Goal: Transaction & Acquisition: Purchase product/service

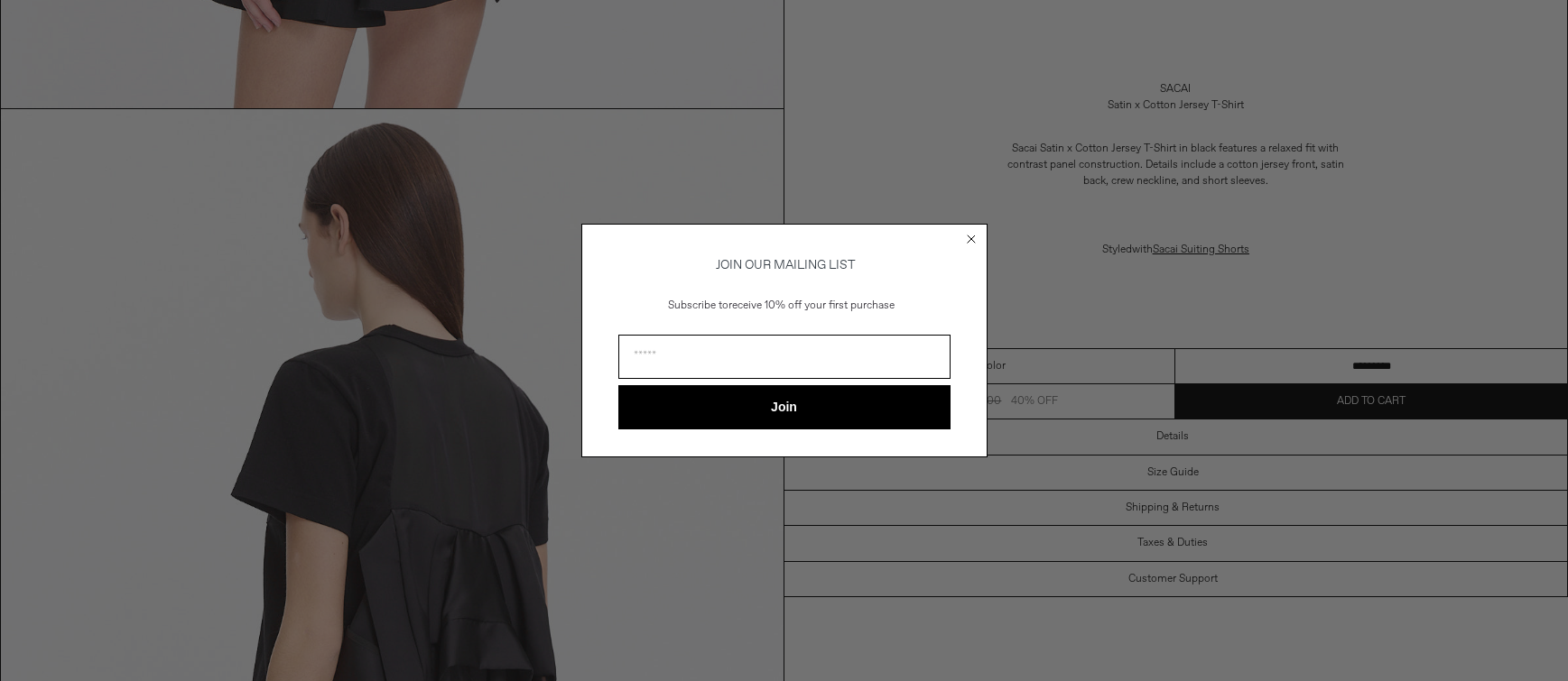
click at [976, 233] on circle "Close dialog" at bounding box center [970, 239] width 18 height 18
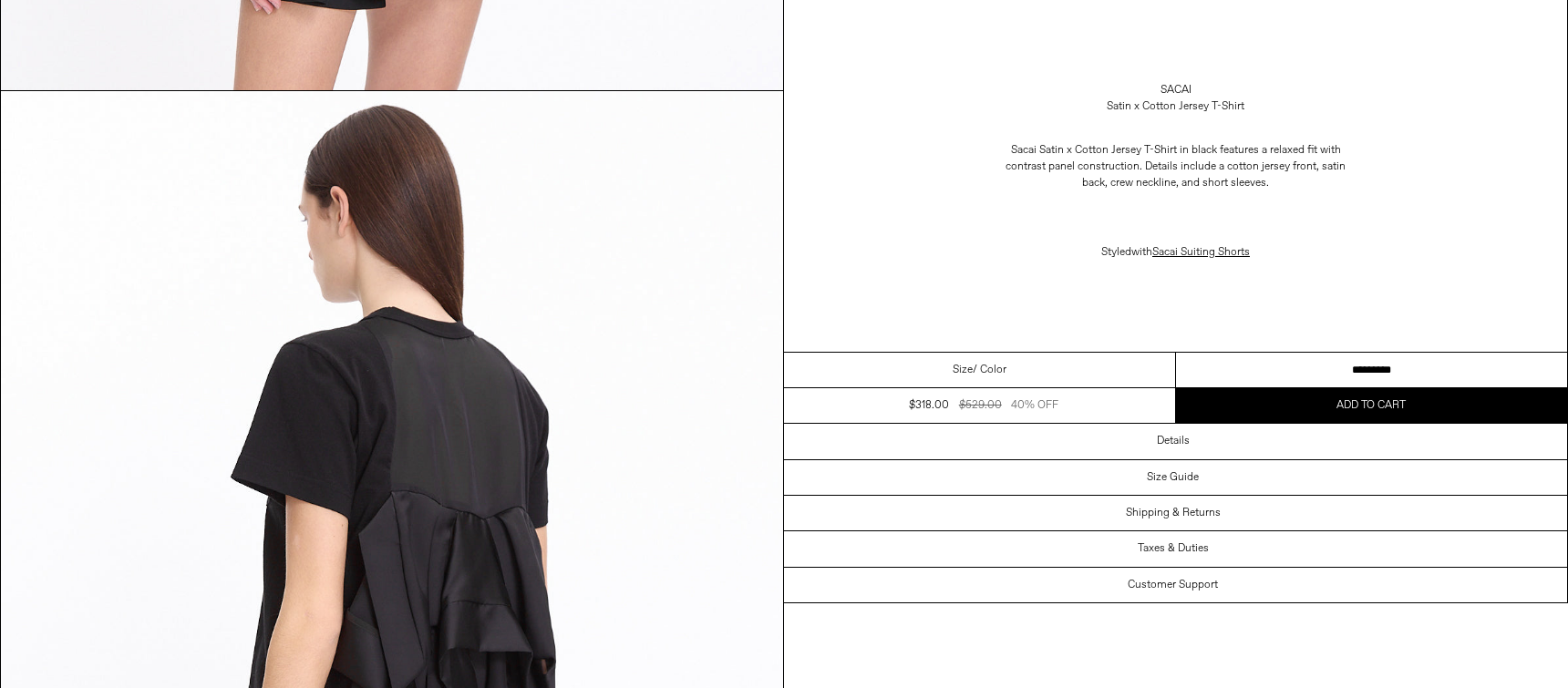
click at [859, 254] on div "Sacai Satin x Cotton Jersey T-Shirt in black features a relaxed fit with contra…" at bounding box center [1176, 201] width 784 height 155
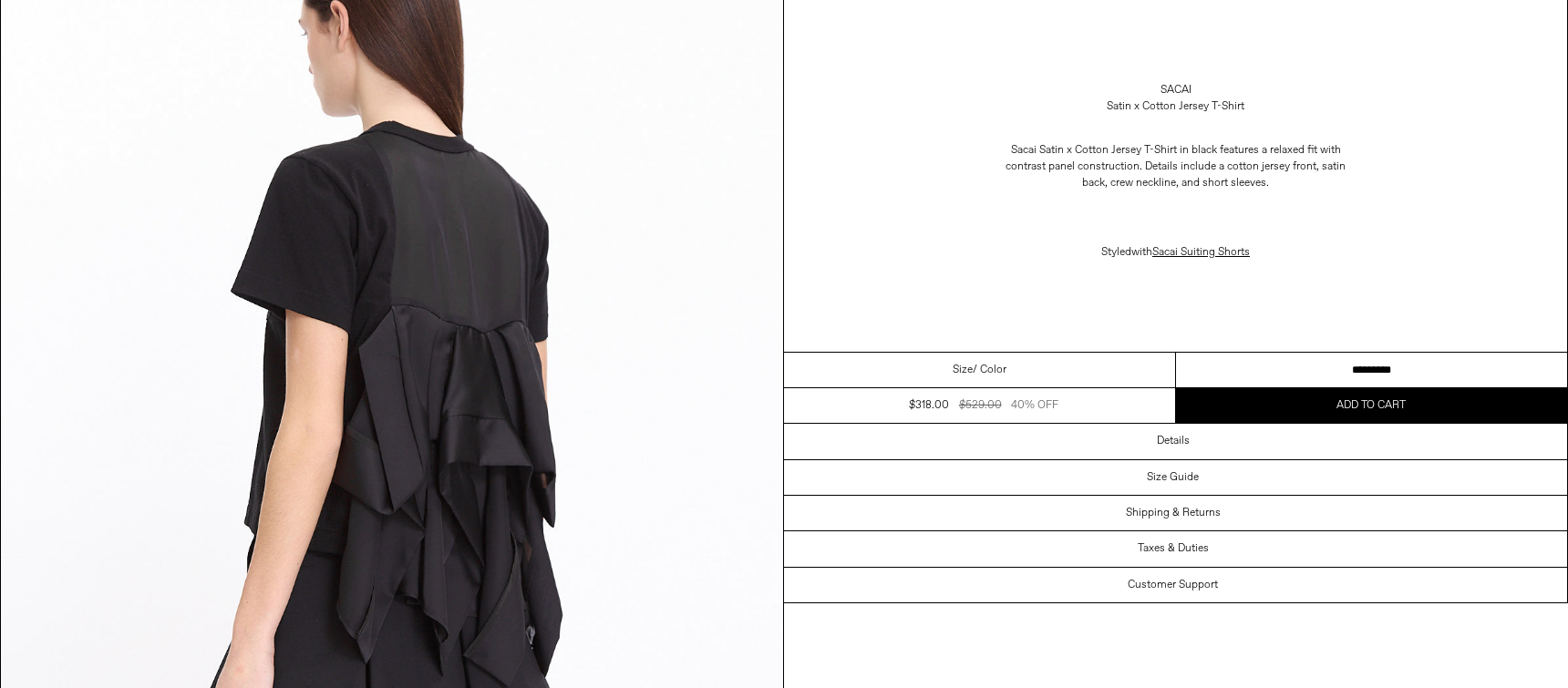
scroll to position [186, 0]
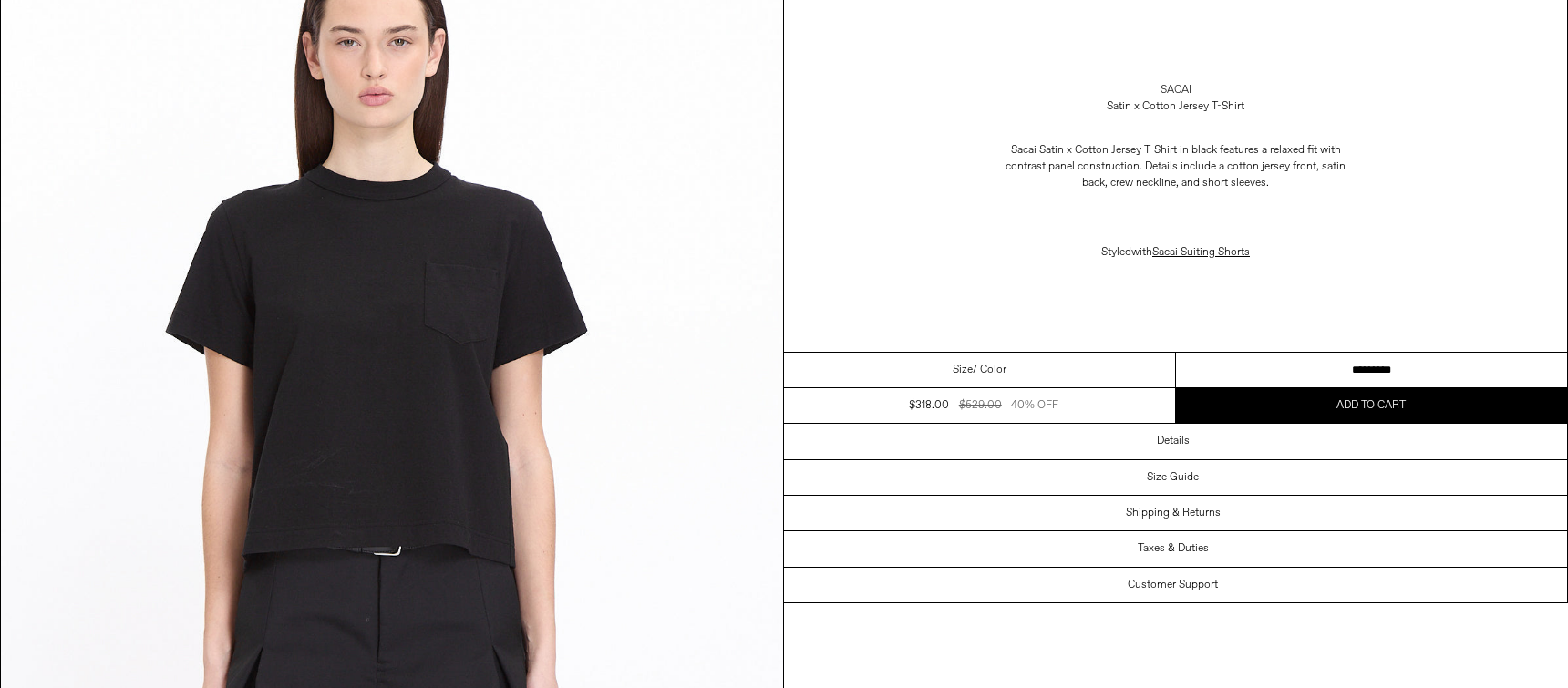
click at [1186, 88] on link "Sacai" at bounding box center [1176, 91] width 31 height 17
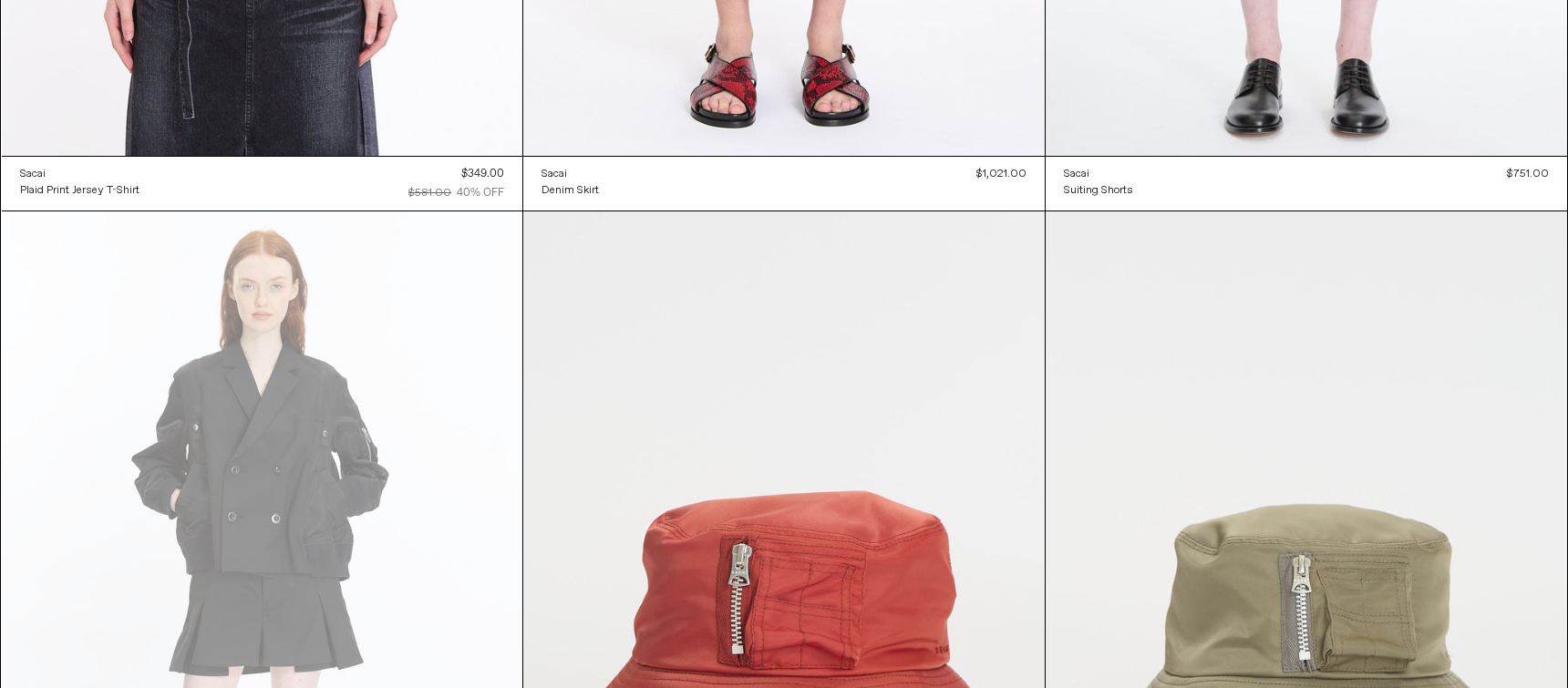
scroll to position [1608, 0]
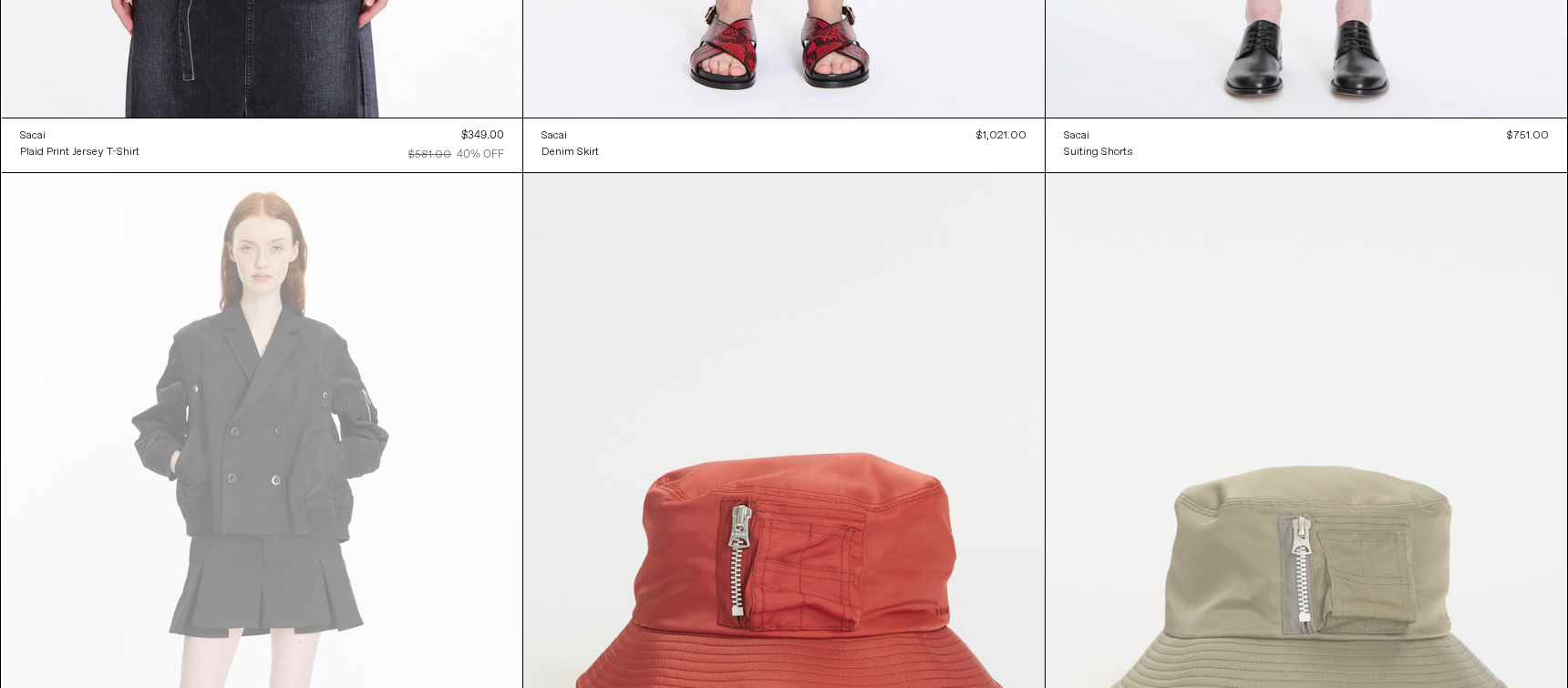
click at [1511, 193] on at bounding box center [1306, 564] width 521 height 783
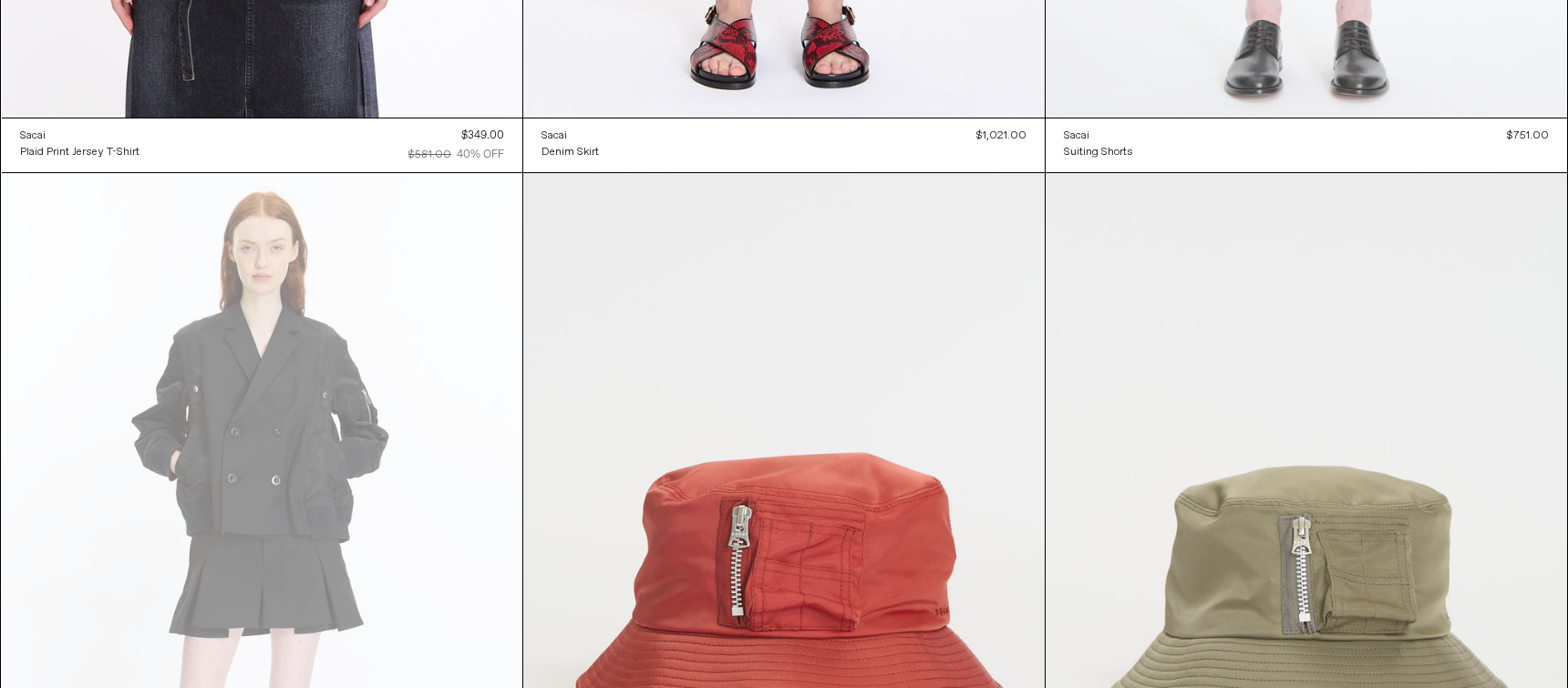
click at [1223, 120] on div "Sacai Suiting Shorts Regular price $751.00 Sold out Sale price $751.00 Unit pri…" at bounding box center [1306, 145] width 521 height 54
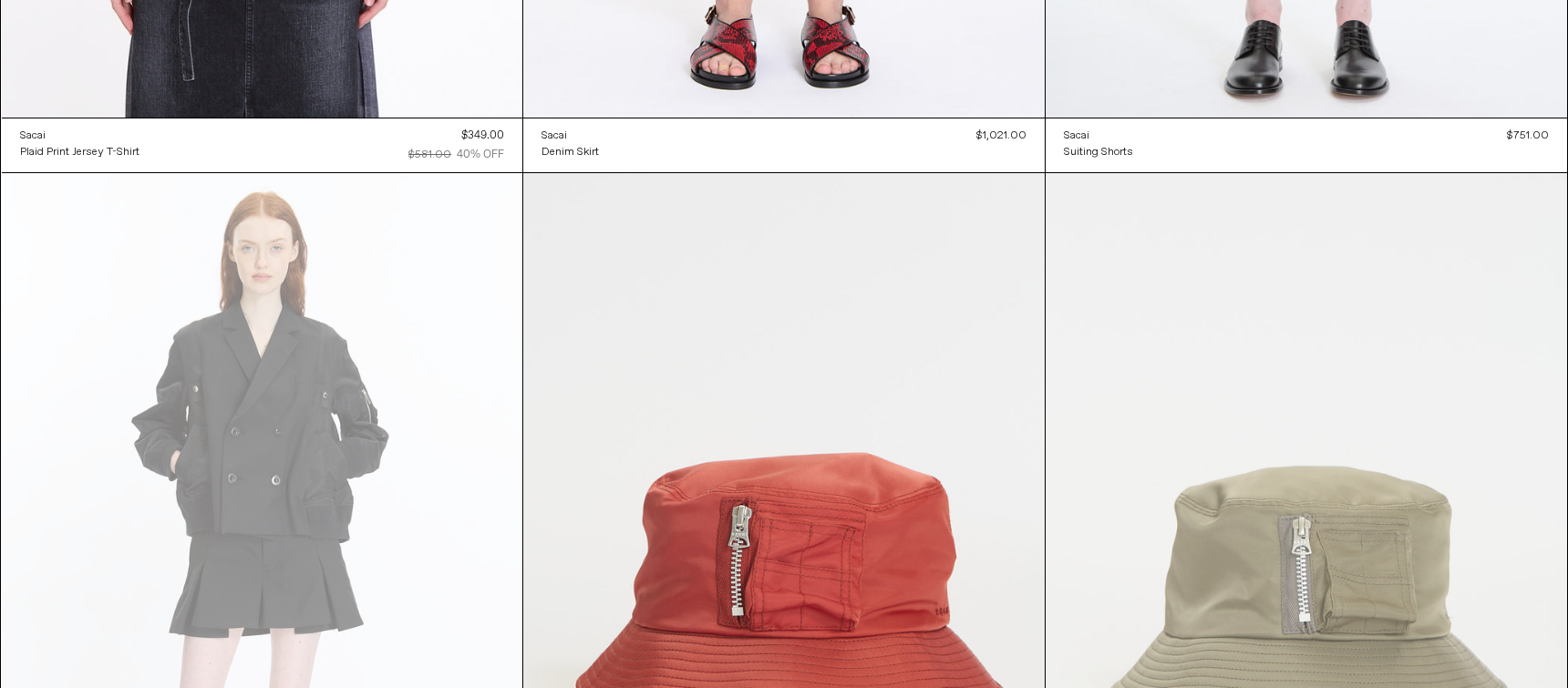
scroll to position [951, 0]
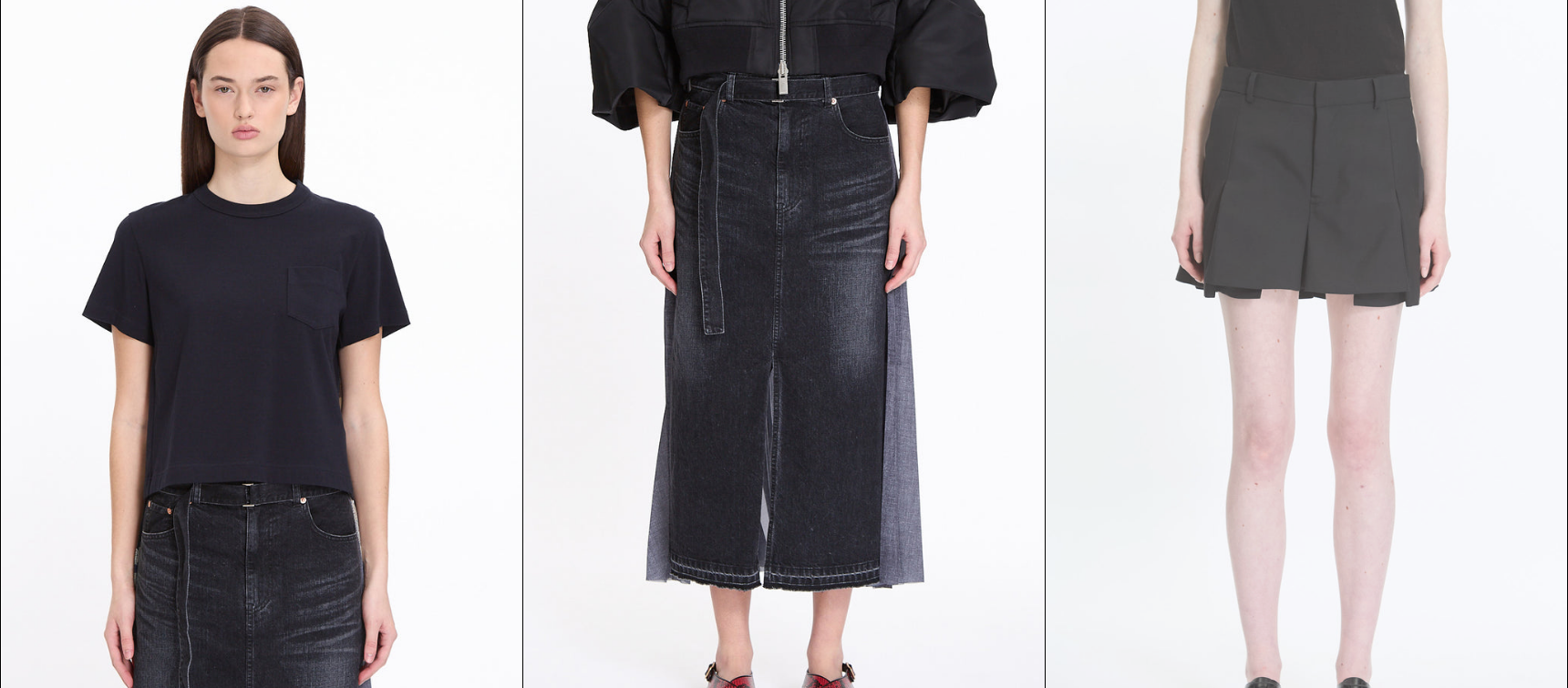
click at [1229, 365] on at bounding box center [1306, 385] width 521 height 783
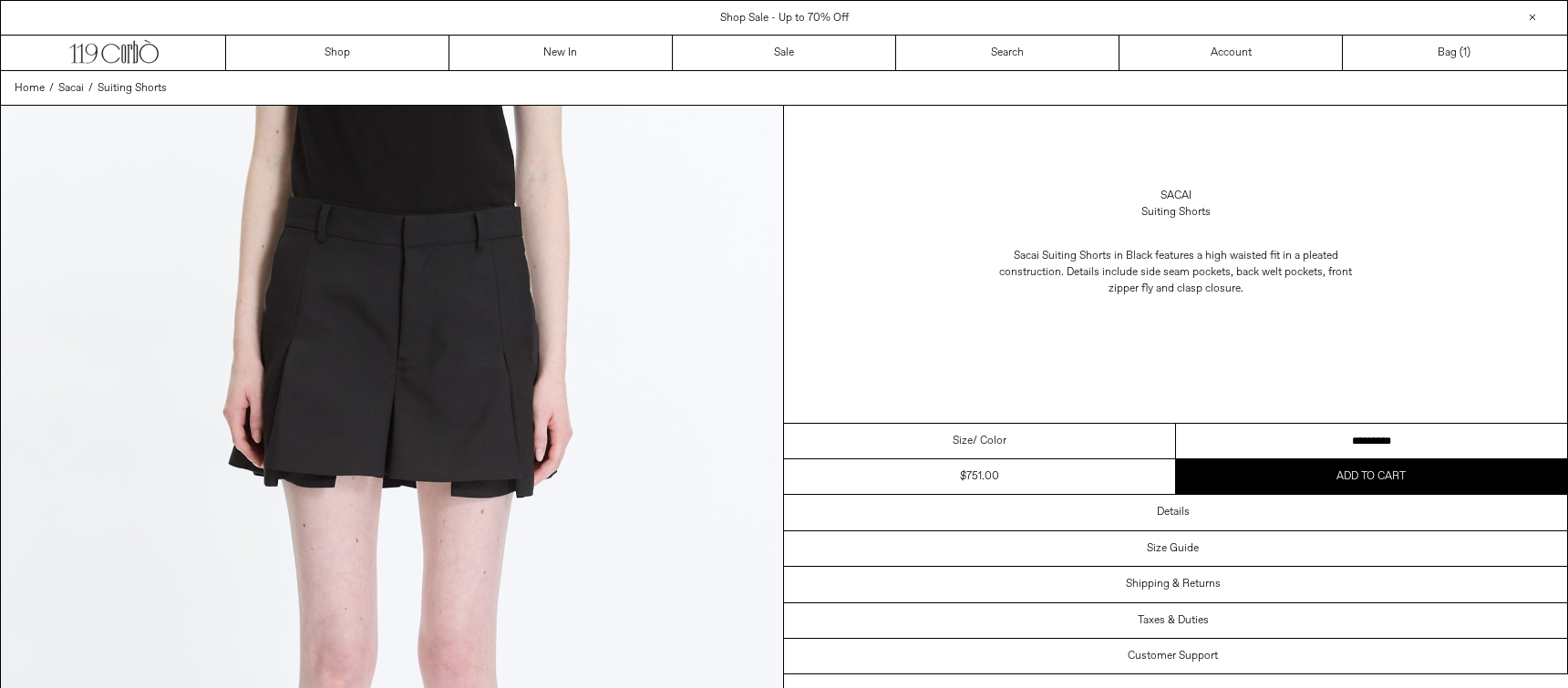
click at [1357, 467] on button "Add to cart" at bounding box center [1372, 476] width 392 height 35
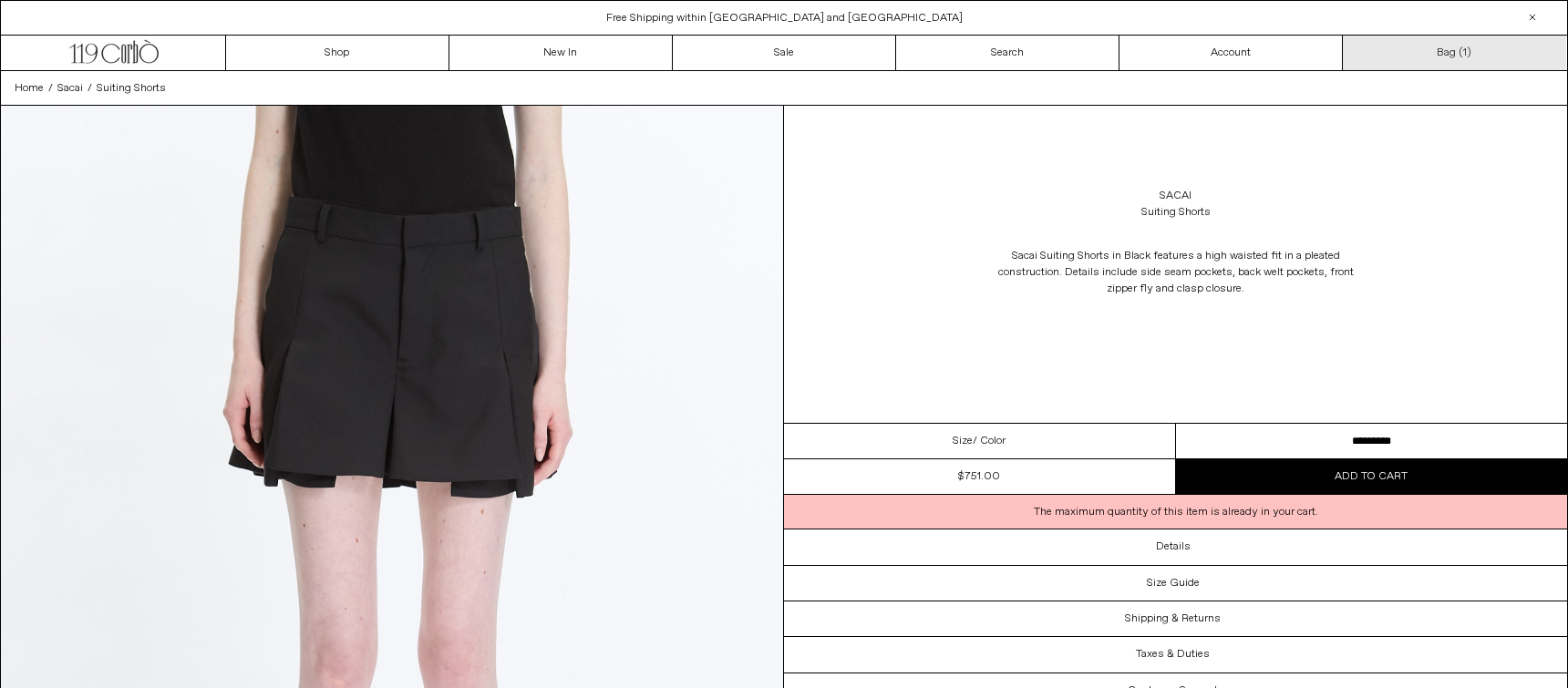
click at [1479, 45] on link "Bag ( 1 )" at bounding box center [1455, 52] width 224 height 35
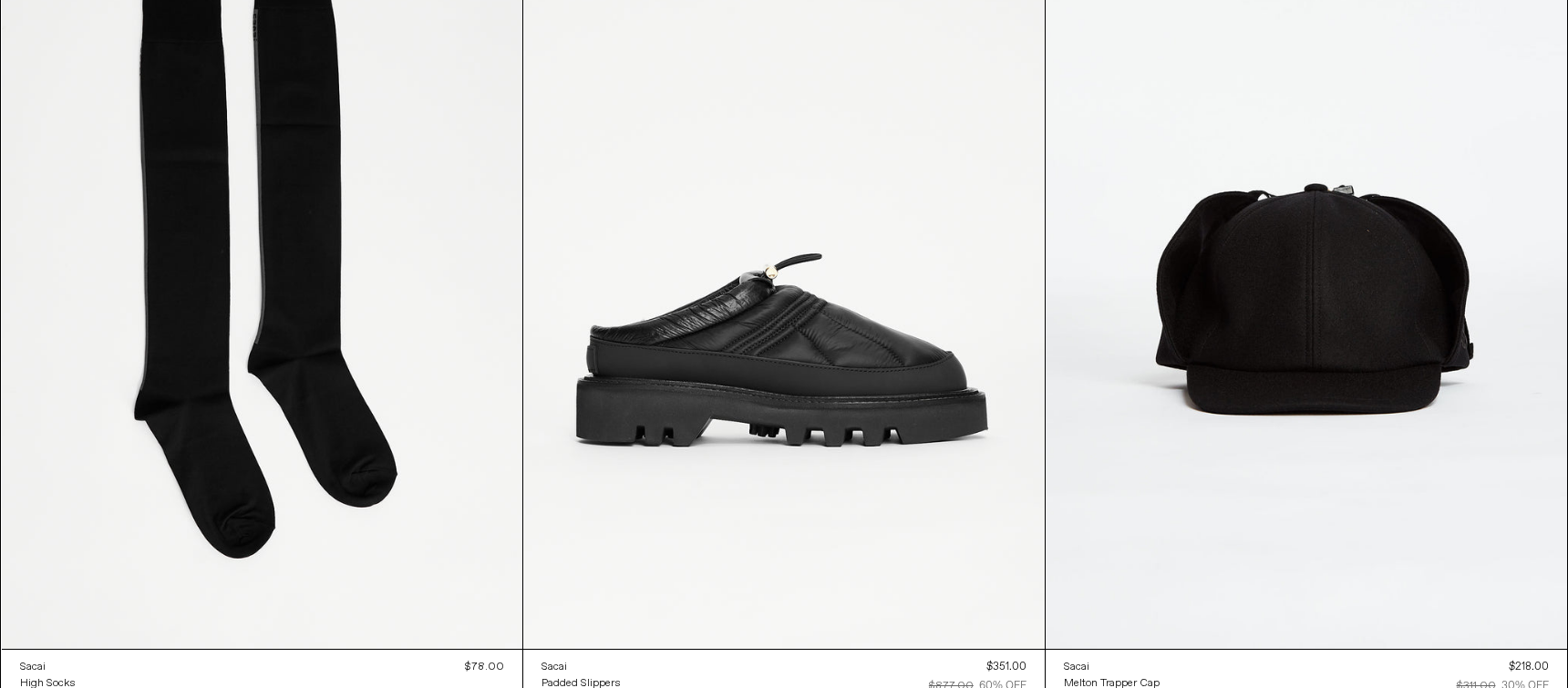
scroll to position [6225, 0]
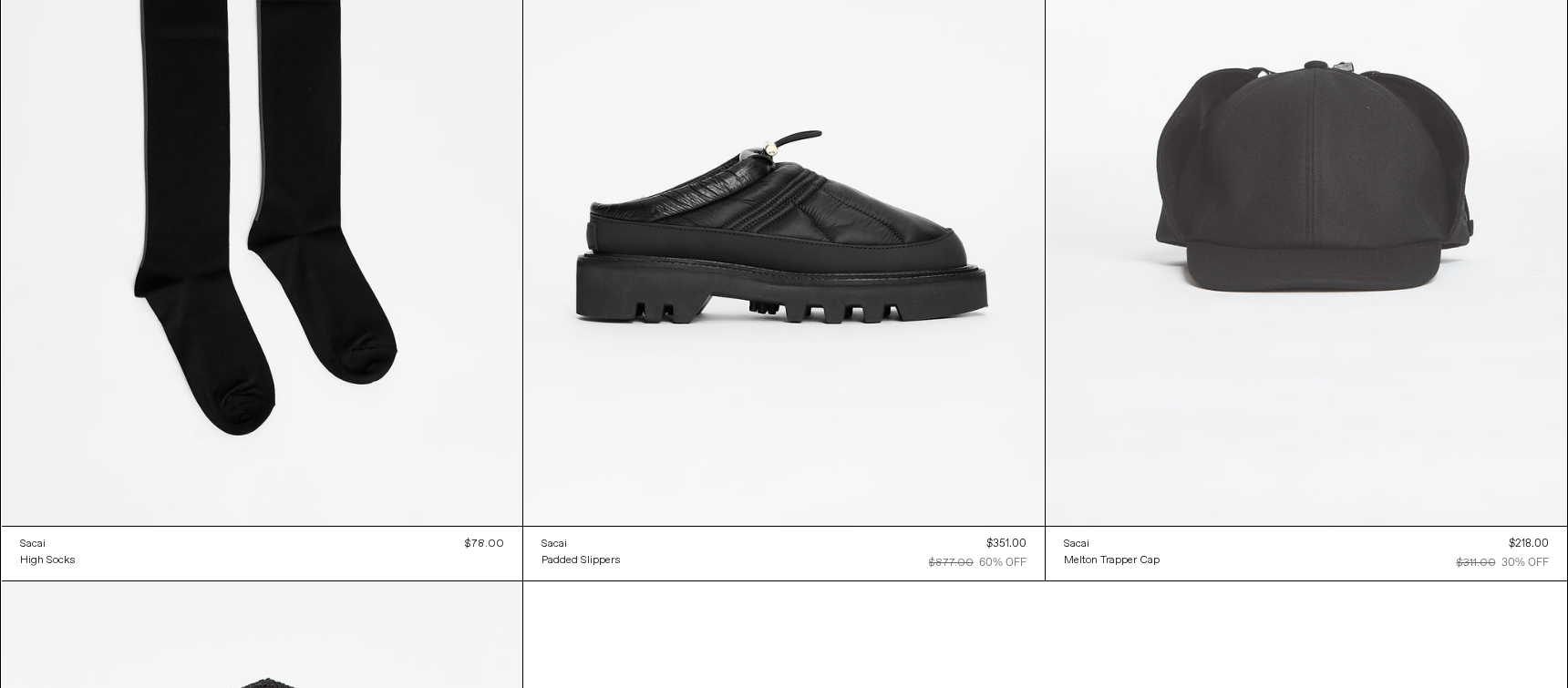
click at [1328, 228] on at bounding box center [1306, 135] width 521 height 783
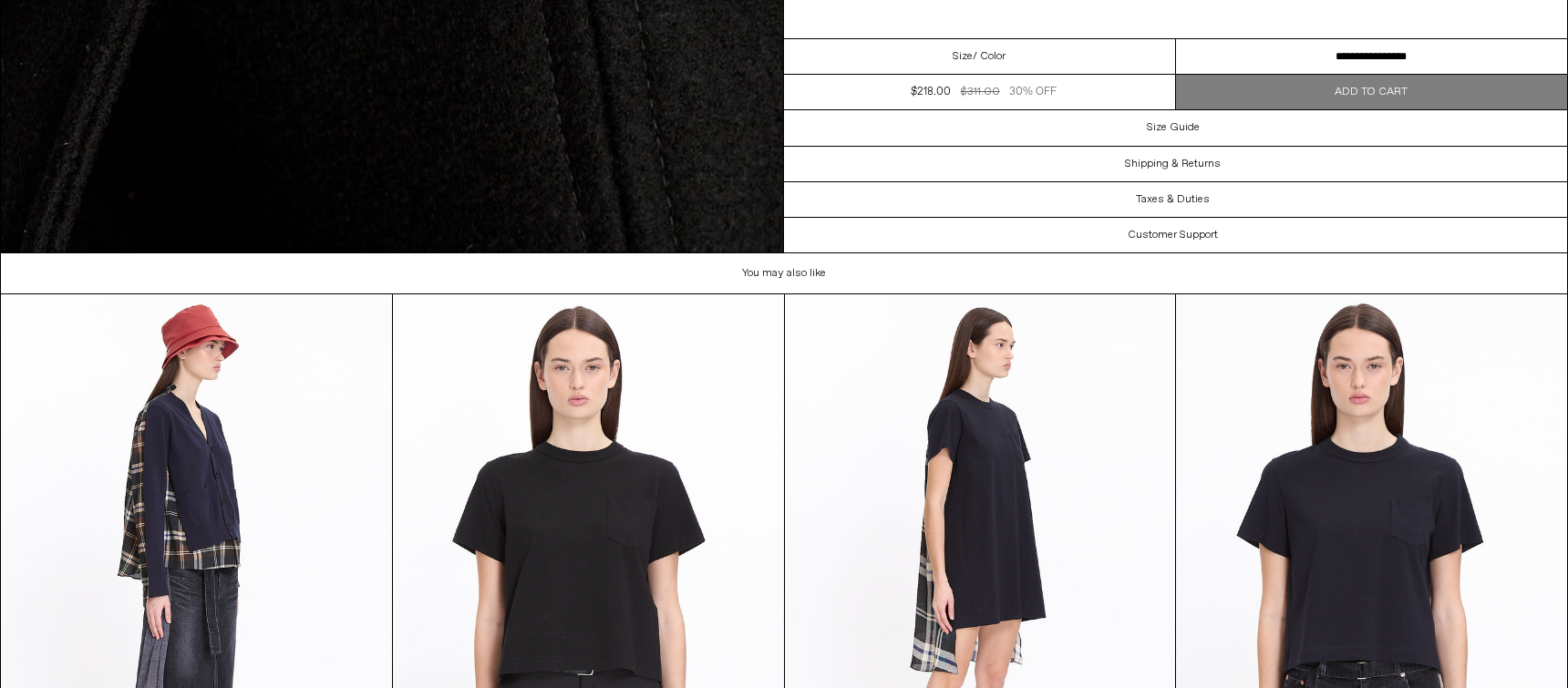
scroll to position [5917, 0]
